Goal: Information Seeking & Learning: Learn about a topic

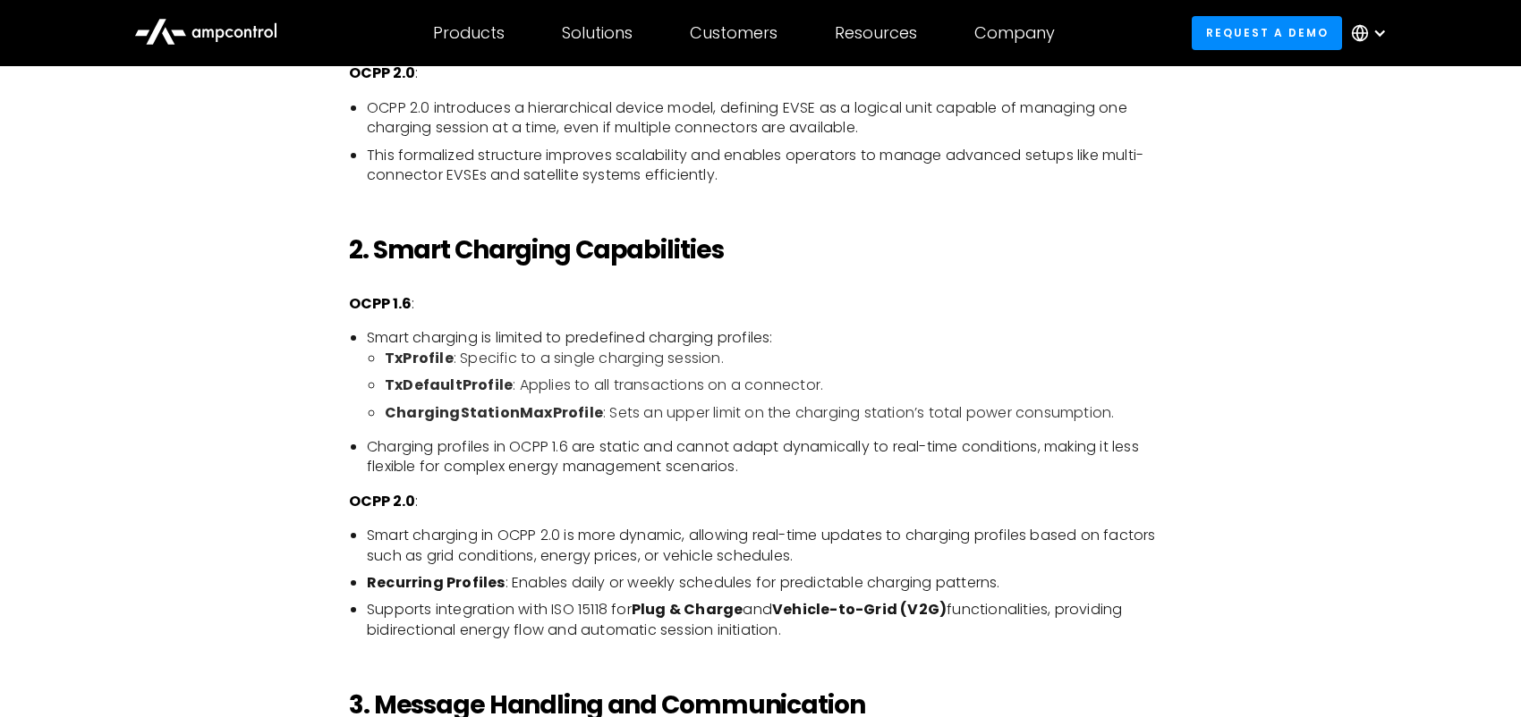
scroll to position [1610, 0]
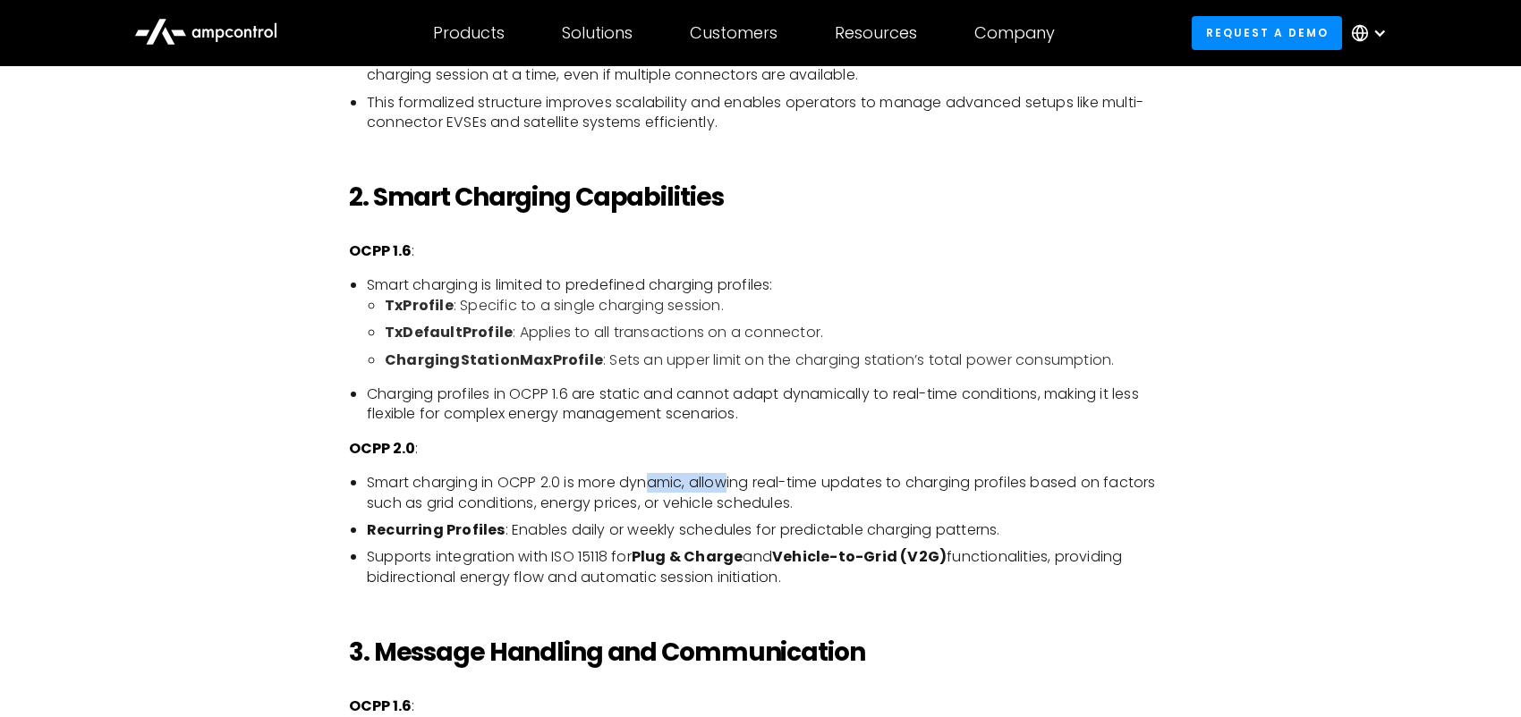
drag, startPoint x: 655, startPoint y: 487, endPoint x: 730, endPoint y: 487, distance: 75.1
click at [730, 487] on li "Smart charging in OCPP 2.0 is more dynamic, allowing real-time updates to charg…" at bounding box center [769, 493] width 805 height 40
drag, startPoint x: 765, startPoint y: 486, endPoint x: 700, endPoint y: 491, distance: 64.6
click at [700, 491] on li "Smart charging in OCPP 2.0 is more dynamic, allowing real-time updates to charg…" at bounding box center [769, 493] width 805 height 40
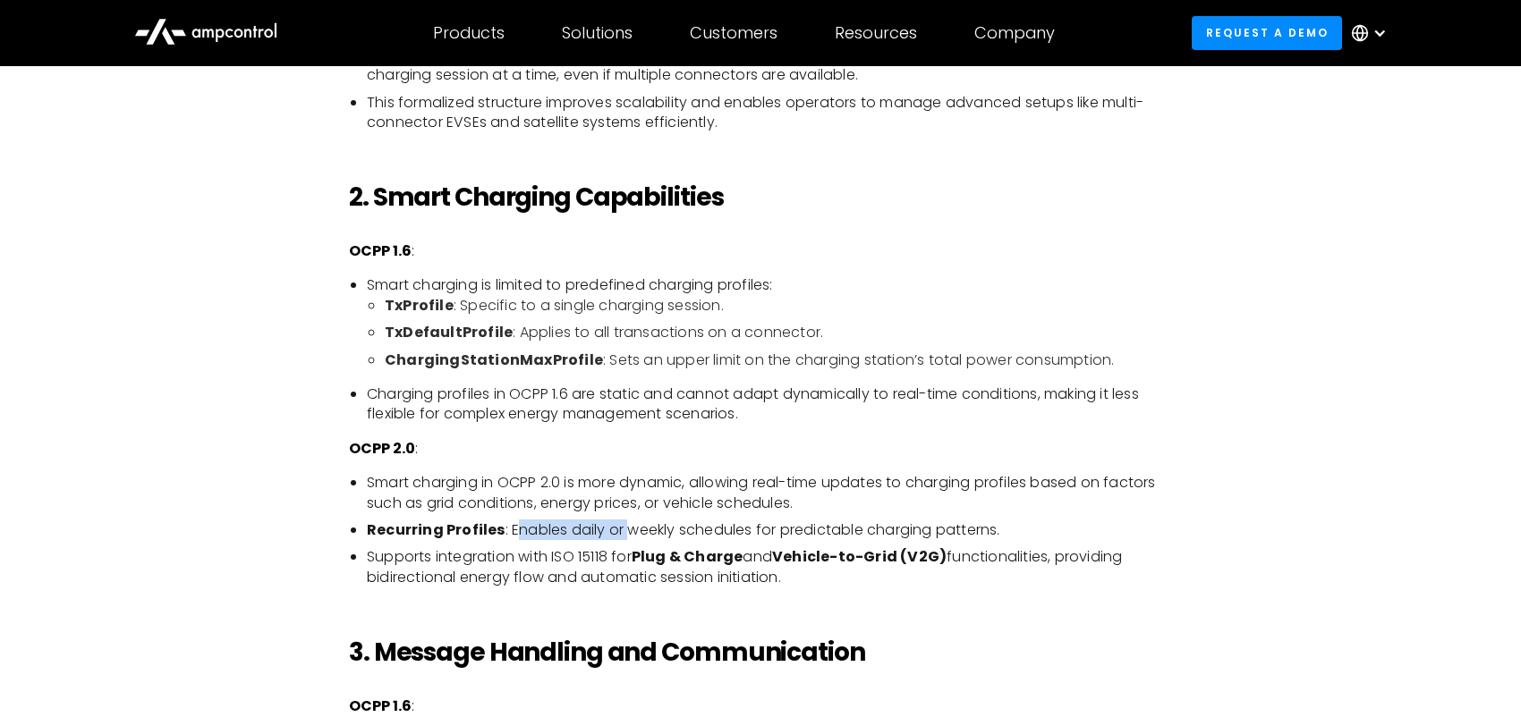
drag, startPoint x: 628, startPoint y: 536, endPoint x: 514, endPoint y: 526, distance: 114.0
click at [514, 526] on li "Recurring Profiles : Enables daily or weekly schedules for predictable charging…" at bounding box center [769, 531] width 805 height 20
drag, startPoint x: 671, startPoint y: 557, endPoint x: 746, endPoint y: 556, distance: 75.1
click at [746, 556] on li "Supports integration with ISO 15118 for Plug & Charge and Vehicle-to-Grid (V2G)…" at bounding box center [769, 567] width 805 height 40
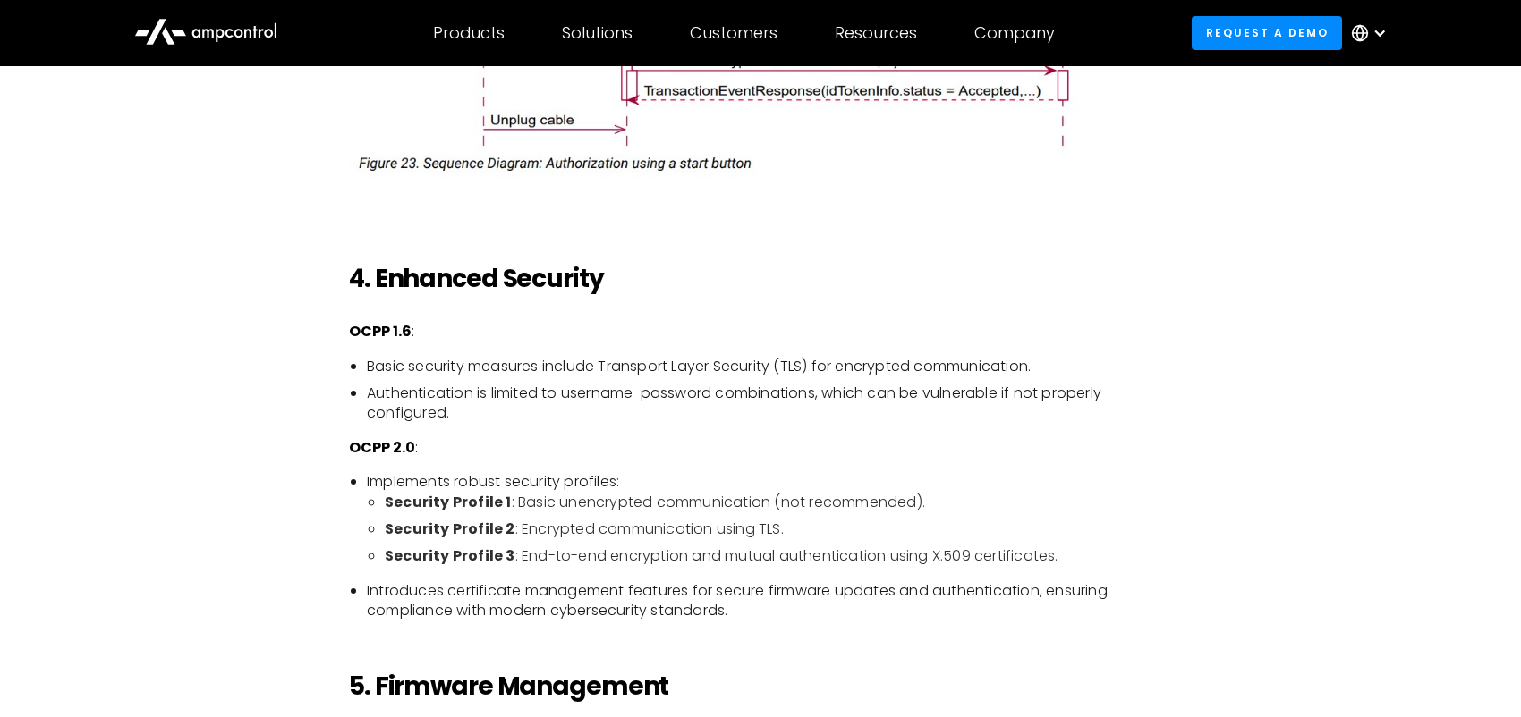
scroll to position [3041, 0]
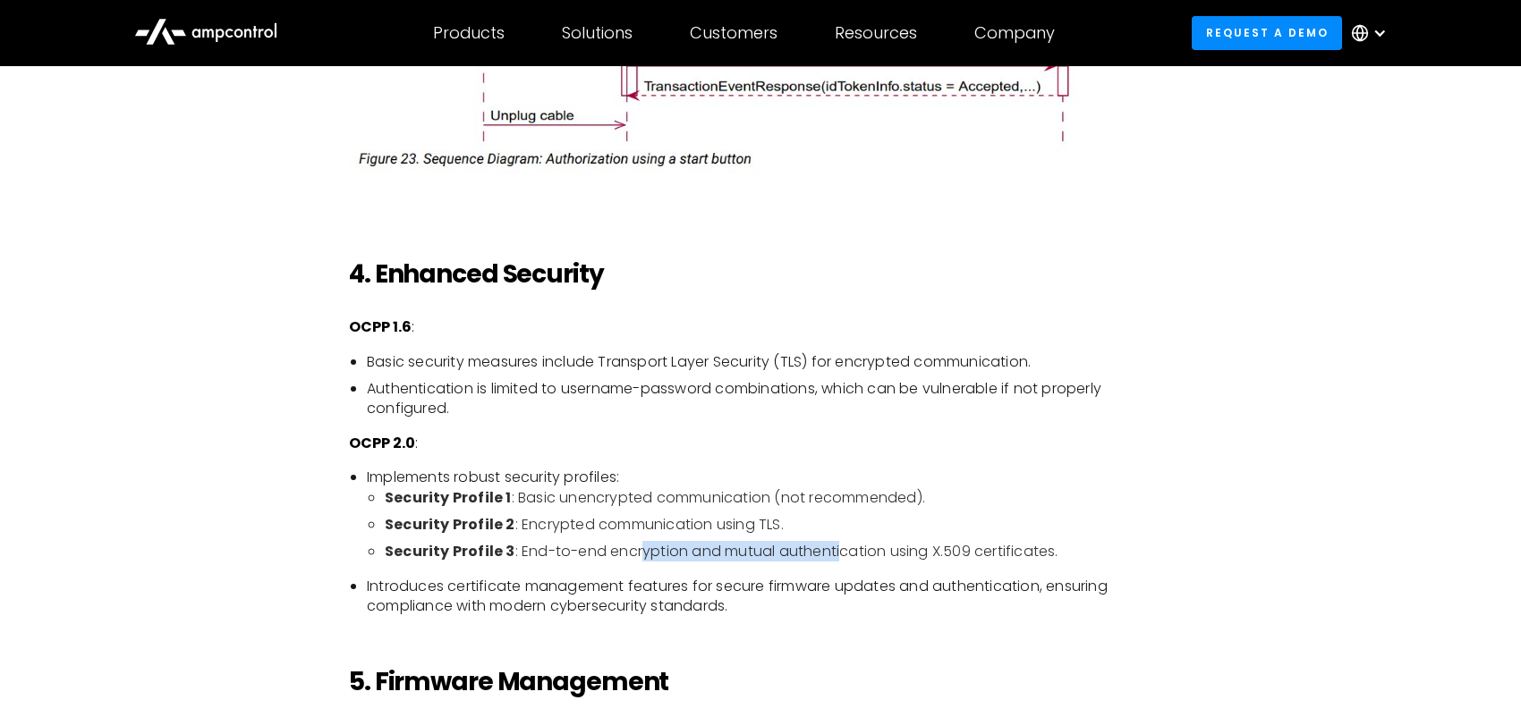
drag, startPoint x: 836, startPoint y: 546, endPoint x: 641, endPoint y: 538, distance: 195.1
click at [641, 538] on ul "Security Profile 1 : Basic unencrypted communication (not recommended). Securit…" at bounding box center [769, 525] width 805 height 74
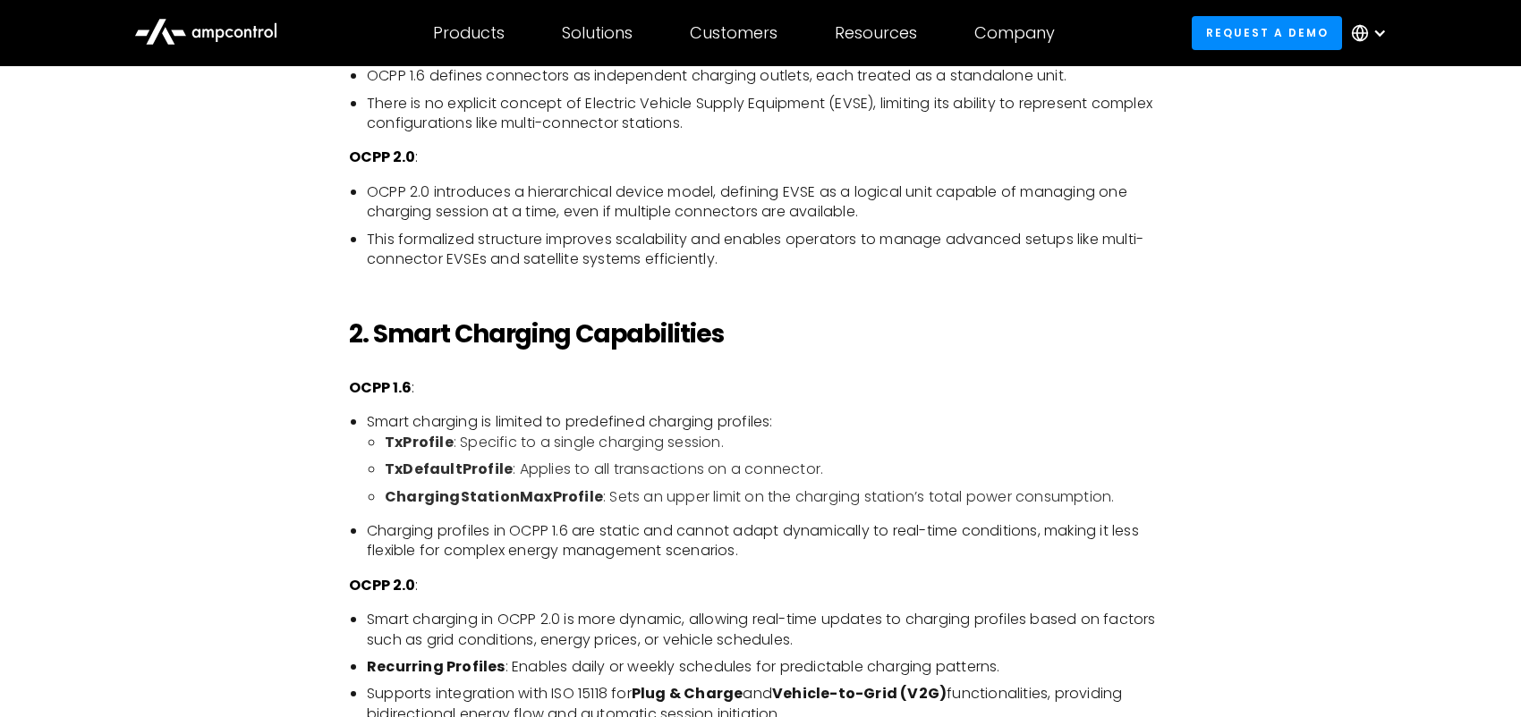
scroll to position [1789, 0]
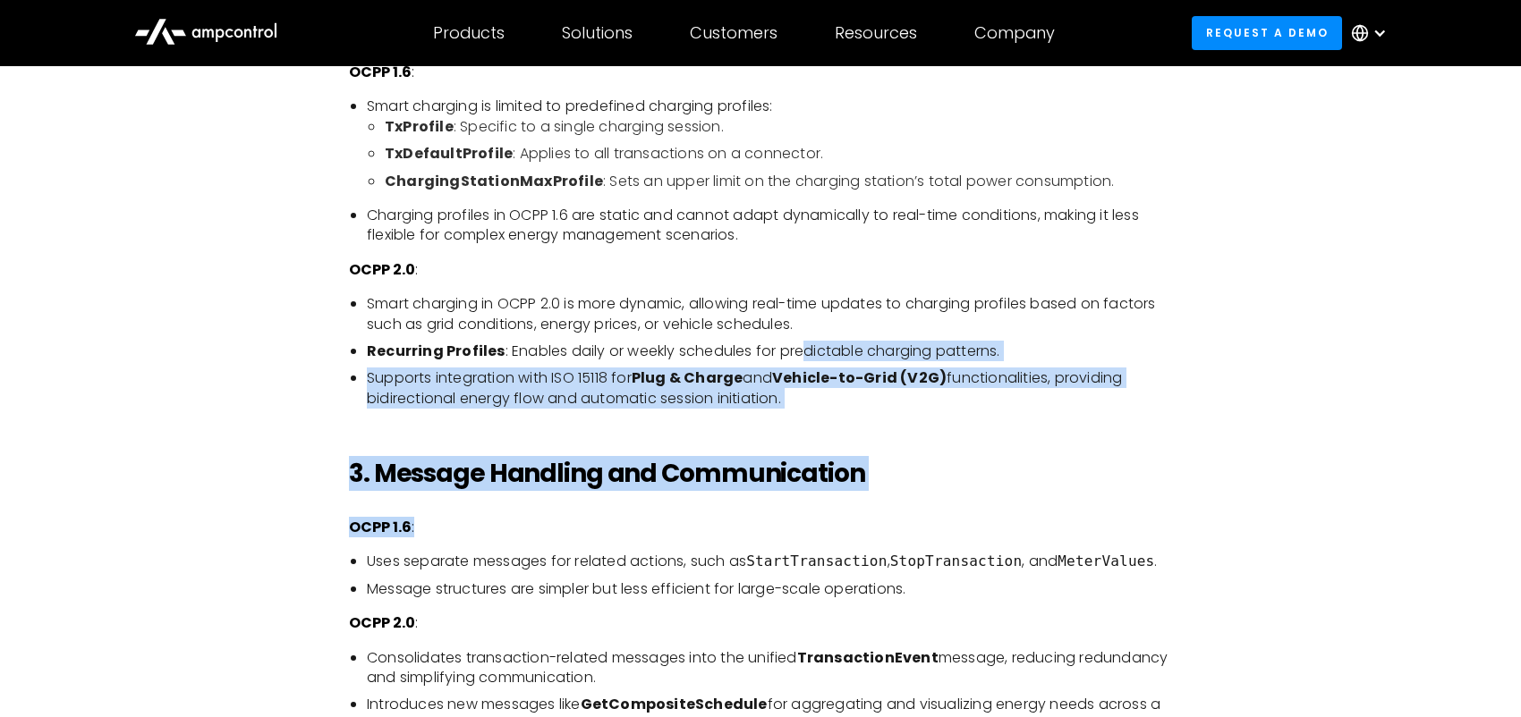
drag, startPoint x: 801, startPoint y: 344, endPoint x: 932, endPoint y: 523, distance: 221.5
click at [932, 523] on p "OCPP 1.6 :" at bounding box center [760, 528] width 823 height 20
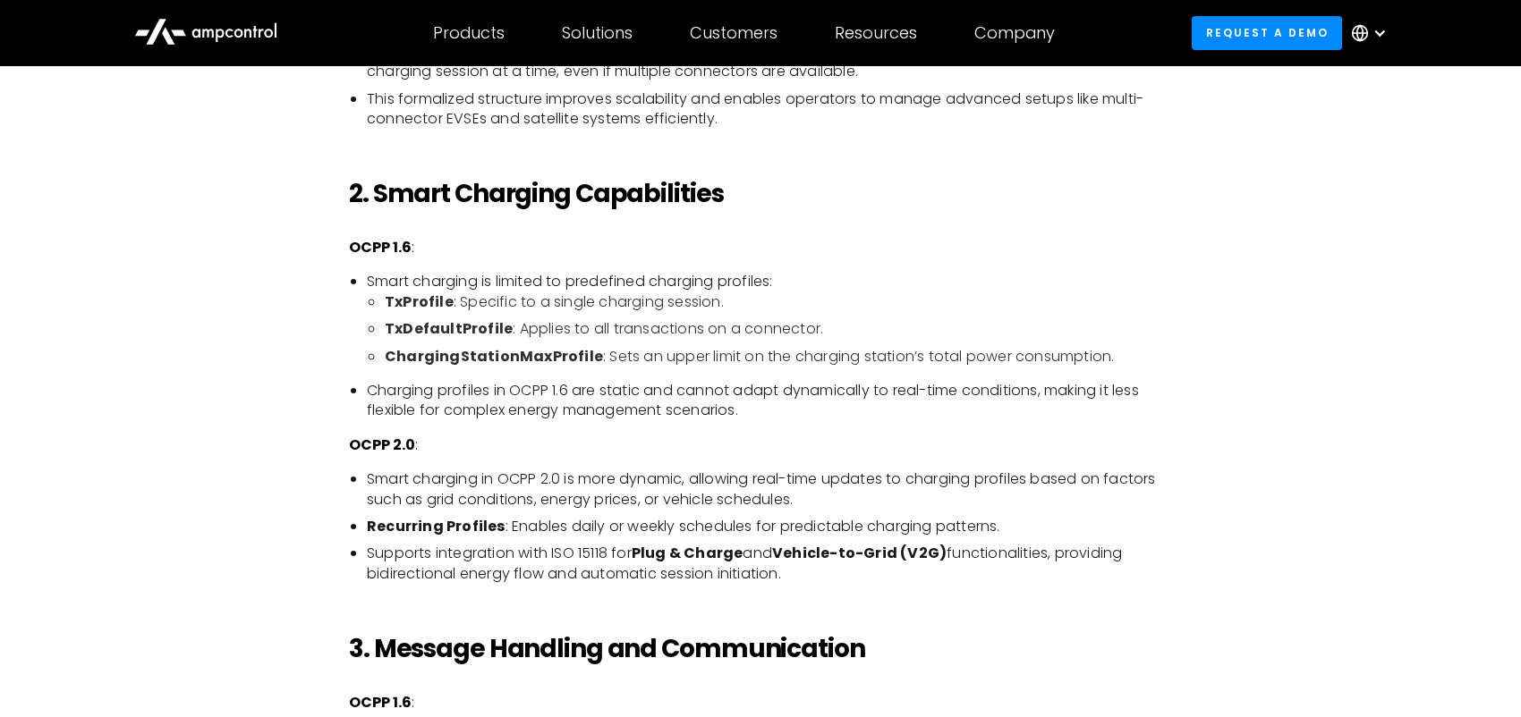
scroll to position [1610, 0]
